Goal: Transaction & Acquisition: Purchase product/service

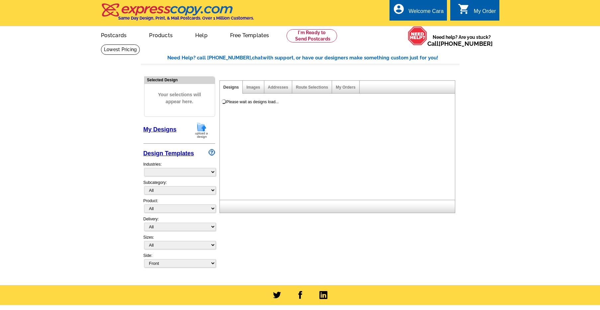
select select "785"
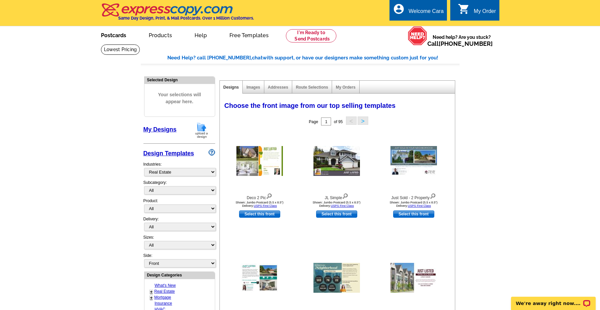
click at [114, 39] on link "Postcards" at bounding box center [113, 35] width 46 height 16
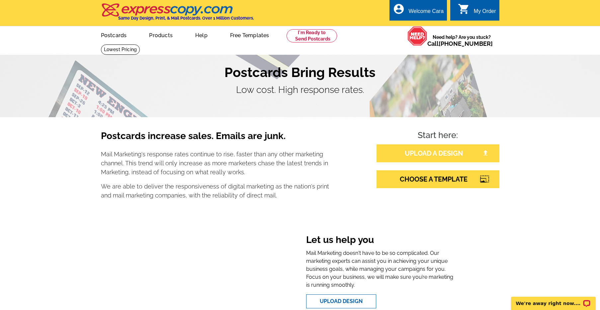
click at [443, 157] on link "UPLOAD A DESIGN" at bounding box center [437, 153] width 123 height 18
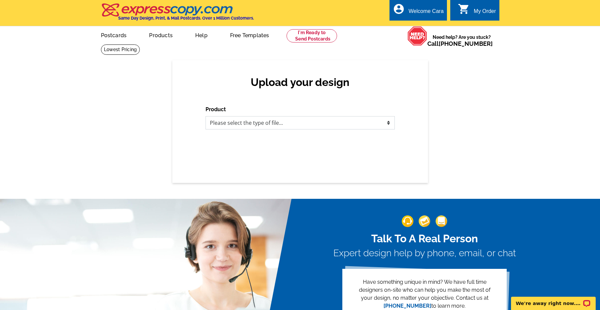
click at [378, 116] on select "Please select the type of file... Postcards Business Cards Letters and flyers G…" at bounding box center [299, 122] width 189 height 13
select select "1"
click at [205, 116] on select "Please select the type of file... Postcards Business Cards Letters and flyers G…" at bounding box center [299, 122] width 189 height 13
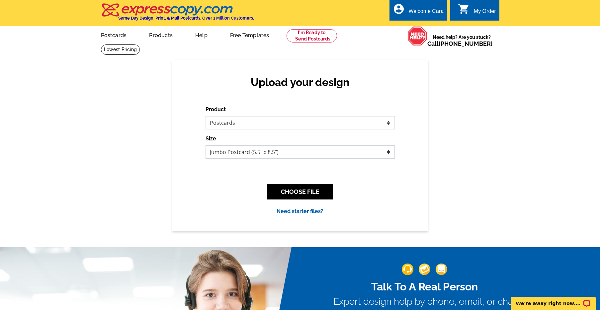
click at [372, 151] on select "Jumbo Postcard (5.5" x 8.5") Regular Postcard (4.25" x 5.6") Panoramic Postcard…" at bounding box center [299, 151] width 189 height 13
select select "1"
click at [205, 145] on select "Jumbo Postcard (5.5" x 8.5") Regular Postcard (4.25" x 5.6") Panoramic Postcard…" at bounding box center [299, 151] width 189 height 13
click at [311, 189] on button "CHOOSE FILE" at bounding box center [300, 192] width 66 height 16
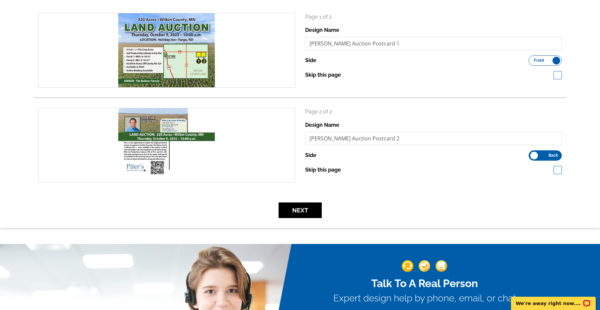
scroll to position [116, 0]
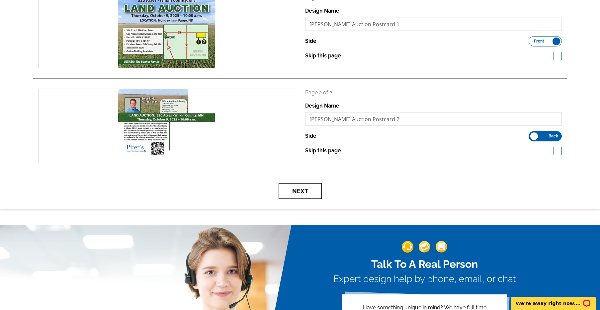
drag, startPoint x: 292, startPoint y: 194, endPoint x: 301, endPoint y: 190, distance: 9.7
click at [292, 194] on button "Next" at bounding box center [299, 191] width 43 height 16
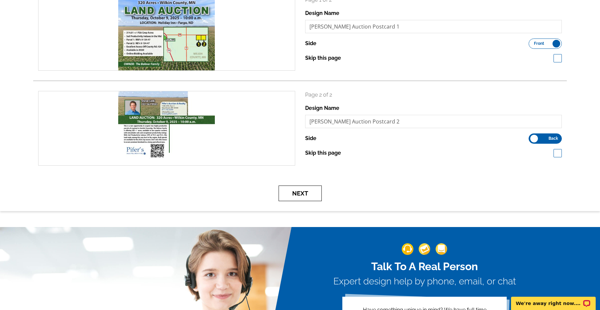
scroll to position [114, 0]
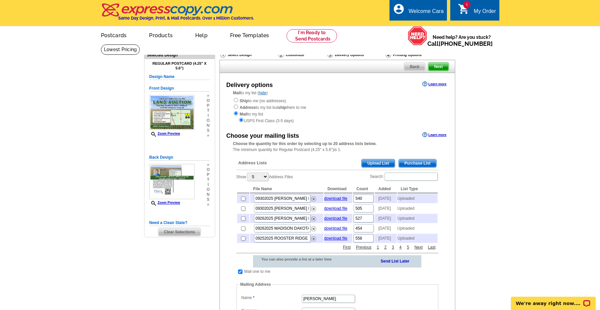
click at [380, 164] on span "Upload List" at bounding box center [377, 163] width 33 height 8
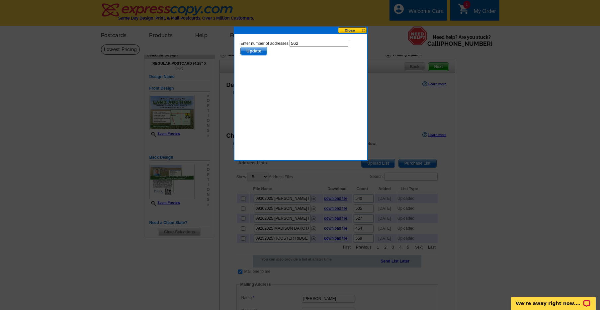
click at [323, 43] on input "562" at bounding box center [318, 43] width 59 height 7
type input "561"
click at [253, 48] on span "Update" at bounding box center [253, 51] width 26 height 8
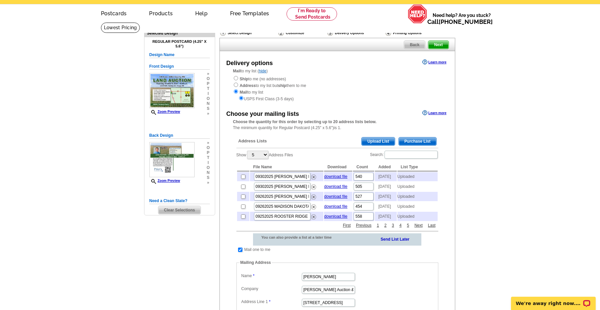
scroll to position [44, 0]
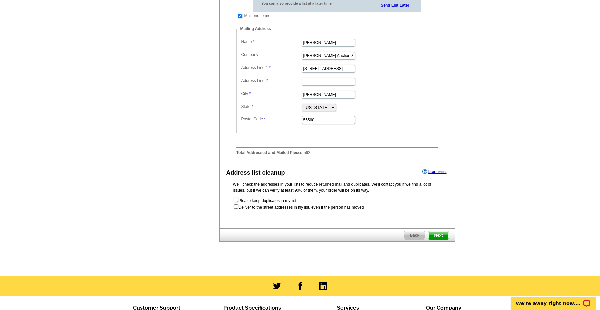
scroll to position [260, 0]
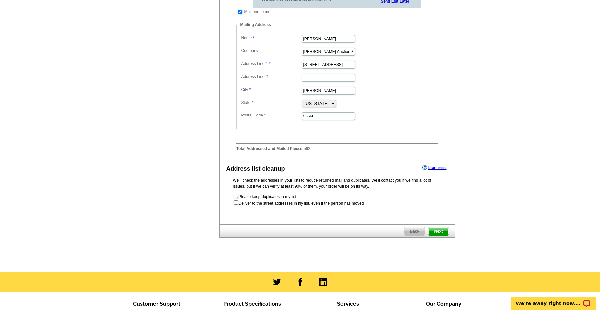
click at [437, 235] on span "Next" at bounding box center [438, 231] width 20 height 8
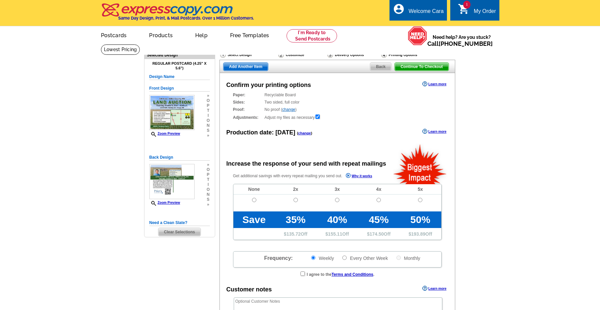
radio input "false"
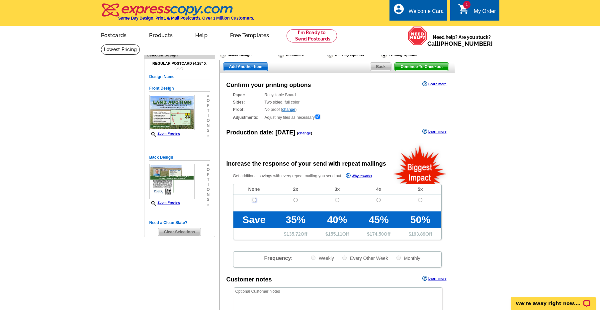
click at [254, 202] on input "radio" at bounding box center [254, 200] width 4 height 4
radio input "true"
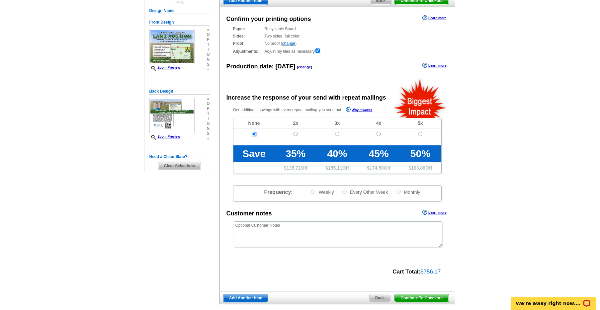
scroll to position [151, 0]
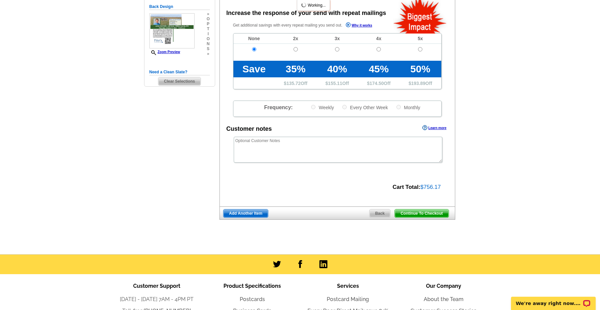
drag, startPoint x: 426, startPoint y: 207, endPoint x: 427, endPoint y: 211, distance: 3.9
click at [426, 207] on div "Continue To Checkout Back Add Another Item" at bounding box center [337, 212] width 236 height 13
click at [428, 212] on span "Continue To Checkout" at bounding box center [421, 213] width 53 height 8
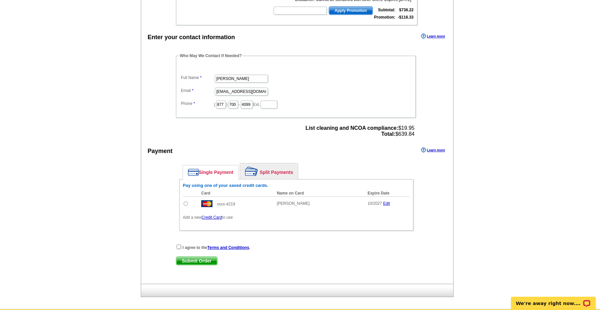
scroll to position [189, 0]
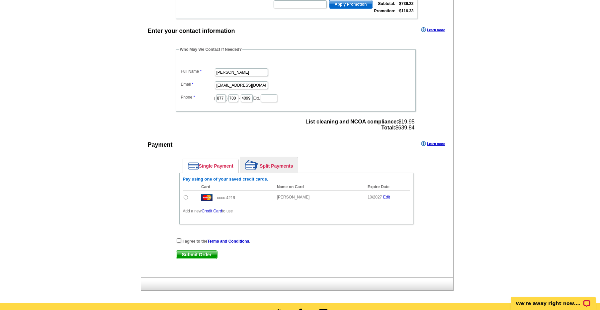
click at [187, 198] on input "radio" at bounding box center [186, 197] width 4 height 4
radio input "true"
click at [180, 240] on input "checkbox" at bounding box center [179, 240] width 4 height 4
checkbox input "true"
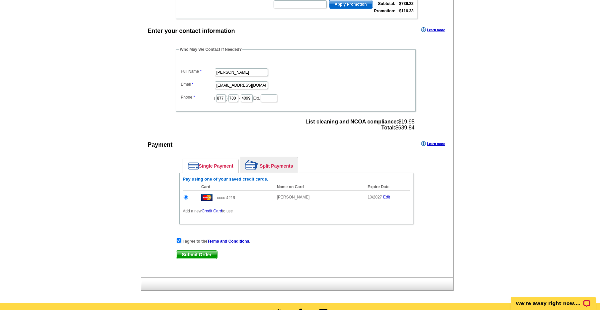
click at [196, 251] on span "Submit Order" at bounding box center [196, 255] width 41 height 8
